Goal: Information Seeking & Learning: Find specific fact

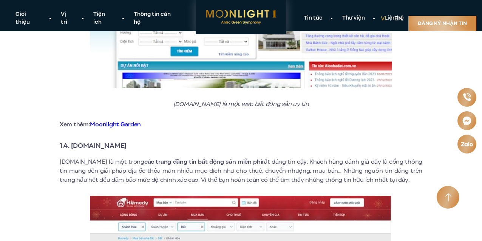
scroll to position [1058, 0]
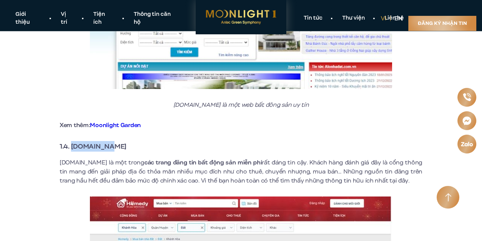
drag, startPoint x: 71, startPoint y: 139, endPoint x: 113, endPoint y: 137, distance: 42.7
click at [113, 142] on strong "1.4. [DOMAIN_NAME]" at bounding box center [93, 147] width 67 height 10
copy strong "[DOMAIN_NAME]"
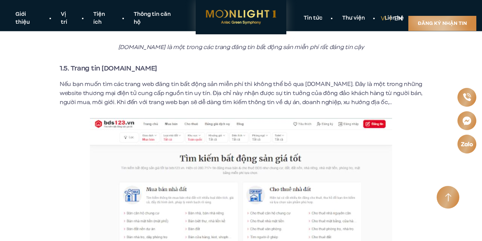
scroll to position [1360, 0]
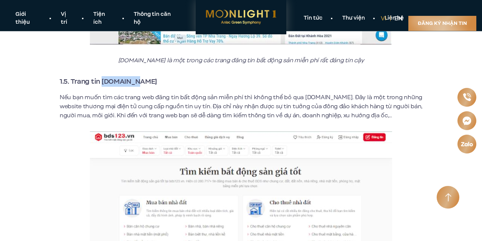
drag, startPoint x: 102, startPoint y: 72, endPoint x: 135, endPoint y: 73, distance: 32.5
click at [135, 77] on strong "1.5. Trang tin [DOMAIN_NAME]" at bounding box center [108, 82] width 97 height 10
copy strong "[DOMAIN_NAME]"
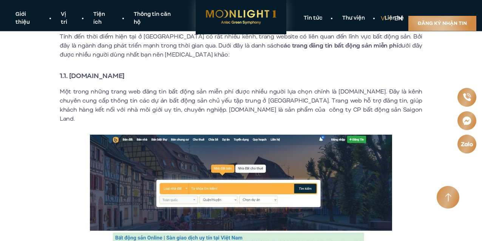
scroll to position [227, 0]
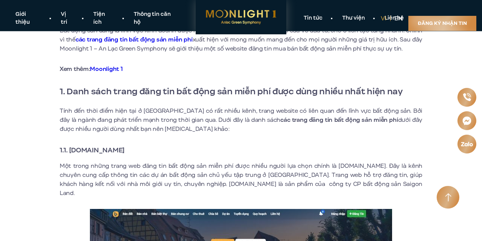
drag, startPoint x: 70, startPoint y: 149, endPoint x: 136, endPoint y: 156, distance: 66.5
click at [140, 149] on h3 "1.1. [DOMAIN_NAME]" at bounding box center [241, 150] width 363 height 11
copy strong "[DOMAIN_NAME]"
